Goal: Information Seeking & Learning: Learn about a topic

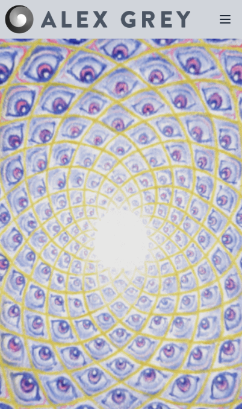
click at [225, 19] on icon at bounding box center [226, 19] width 10 height 7
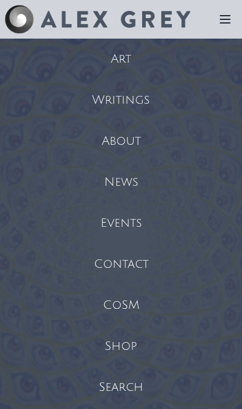
click at [124, 65] on div "Art" at bounding box center [121, 59] width 242 height 41
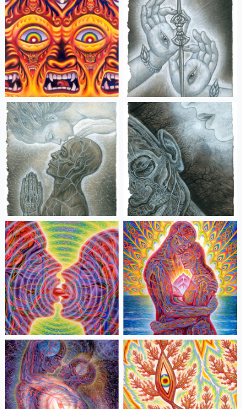
scroll to position [4779, 0]
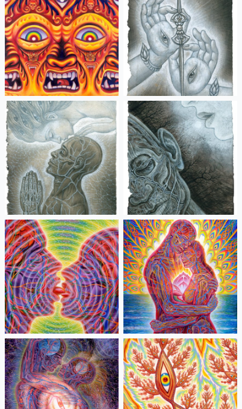
click at [201, 306] on img at bounding box center [181, 276] width 114 height 114
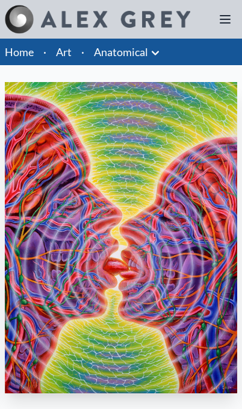
click at [65, 56] on link "Art" at bounding box center [64, 51] width 16 height 17
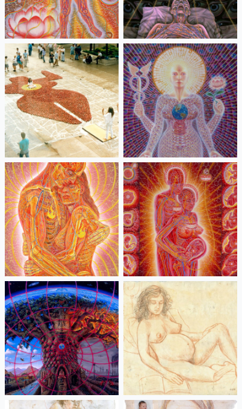
scroll to position [14380, 0]
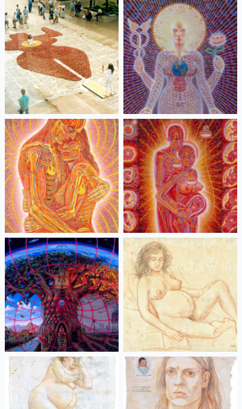
click at [56, 198] on img at bounding box center [62, 176] width 114 height 114
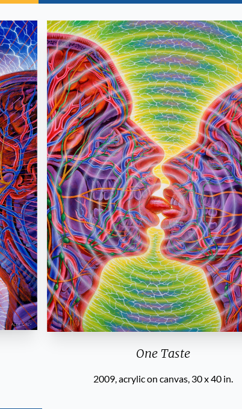
scroll to position [62, 0]
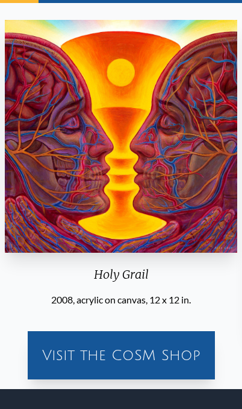
click at [79, 364] on div "Visit the CoSM Shop" at bounding box center [122, 355] width 178 height 39
